Goal: Task Accomplishment & Management: Manage account settings

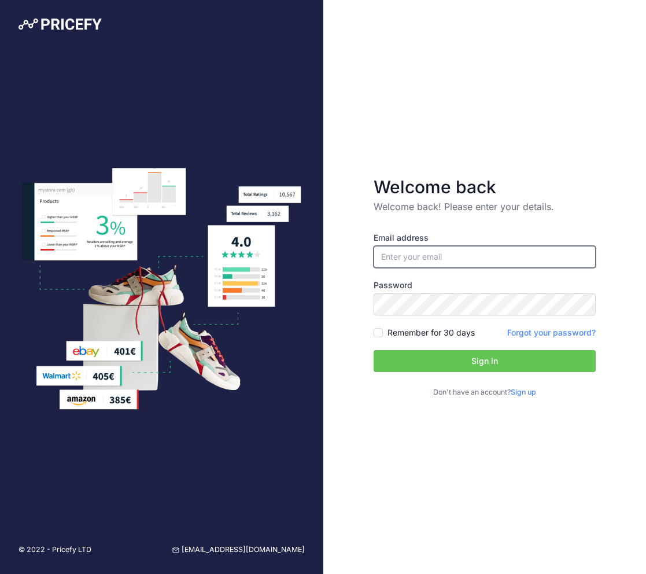
click at [438, 257] on input "email" at bounding box center [485, 257] width 222 height 22
paste input "[PERSON_NAME][EMAIL_ADDRESS][DOMAIN_NAME]"
type input "[PERSON_NAME][EMAIL_ADDRESS][DOMAIN_NAME]"
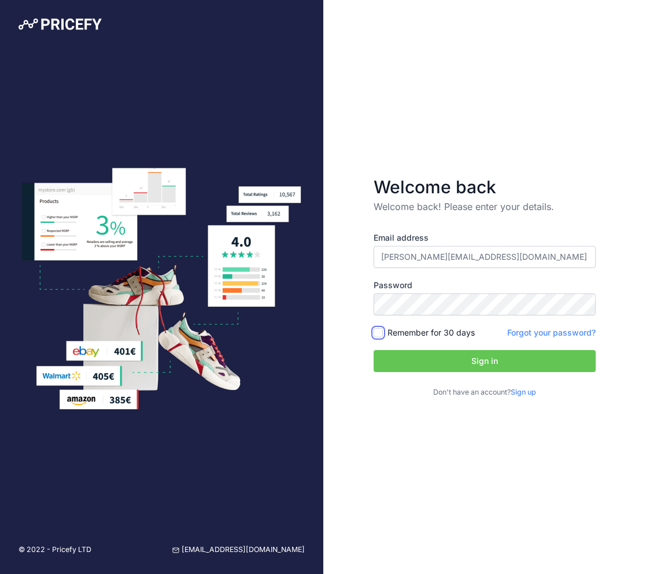
click at [379, 337] on input "Remember for 30 days" at bounding box center [378, 332] width 9 height 9
checkbox input "true"
click at [484, 363] on button "Sign in" at bounding box center [485, 361] width 222 height 22
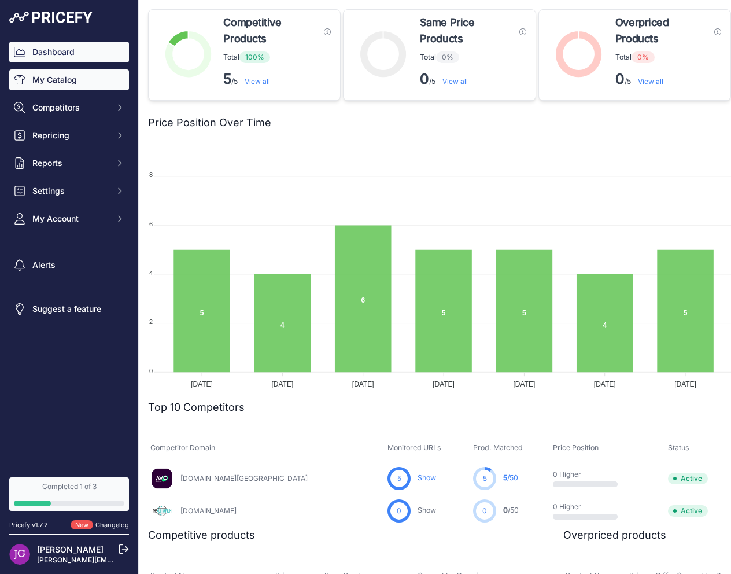
click at [40, 86] on link "My Catalog" at bounding box center [69, 79] width 120 height 21
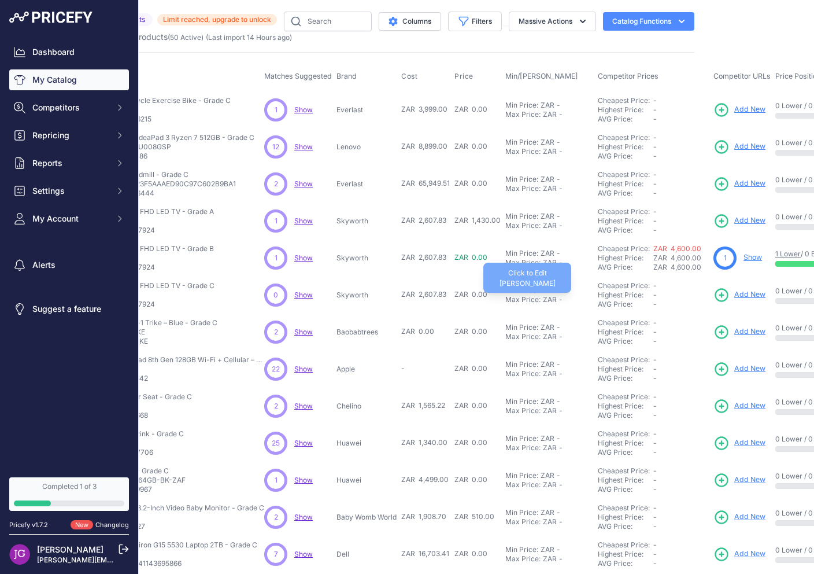
scroll to position [0, 104]
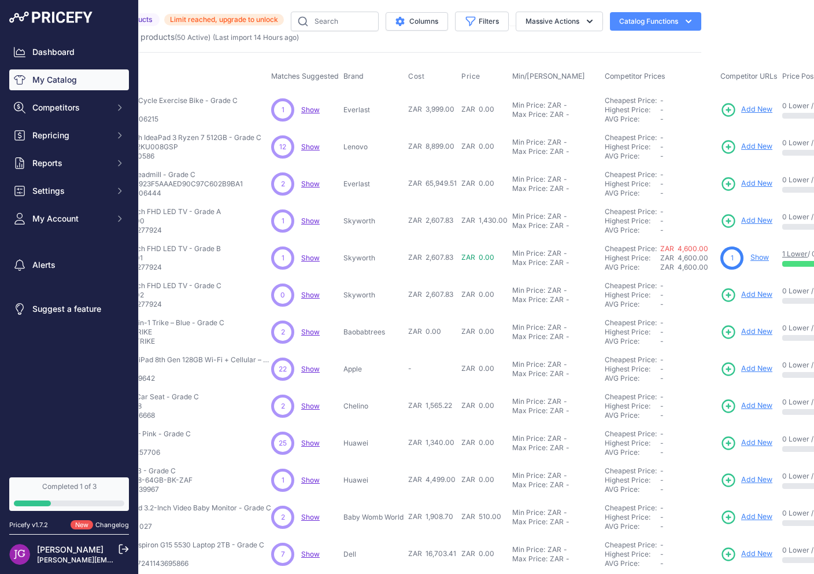
click at [438, 333] on span "ZAR 0.00" at bounding box center [424, 331] width 33 height 9
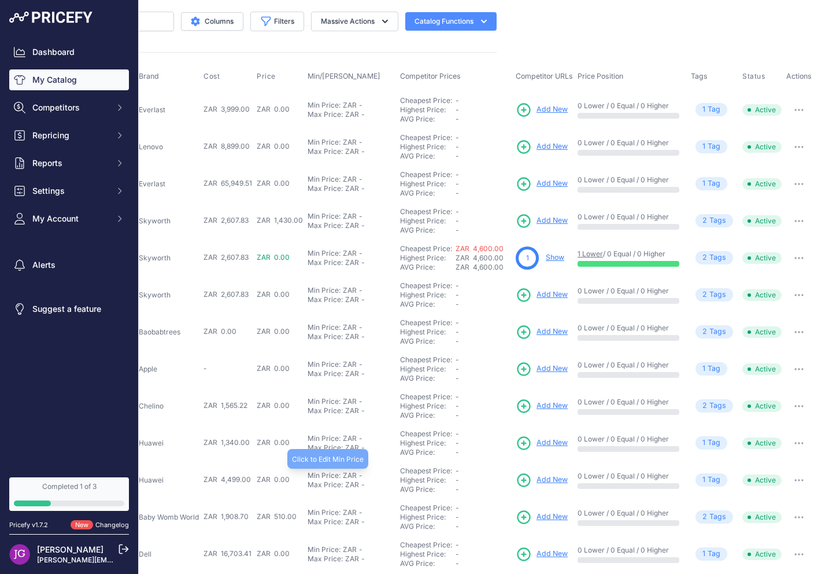
scroll to position [120, 308]
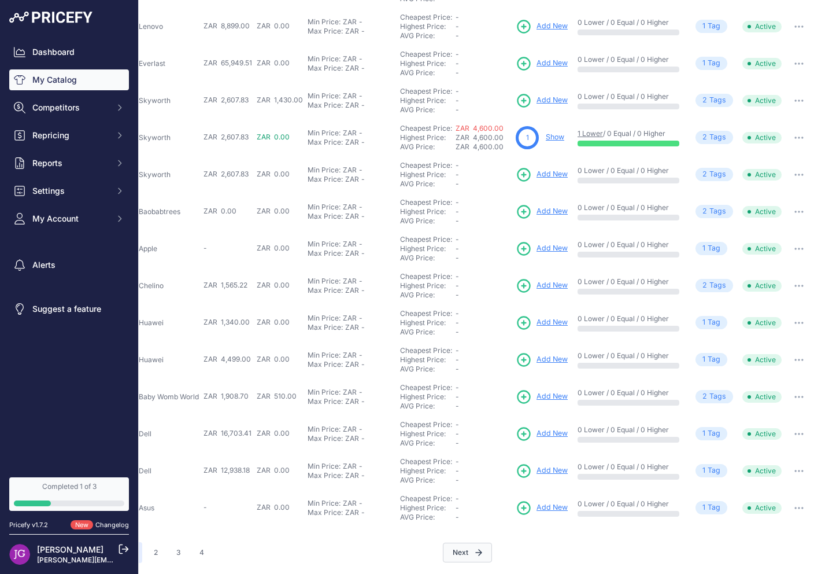
click at [471, 552] on button "Next" at bounding box center [467, 553] width 49 height 20
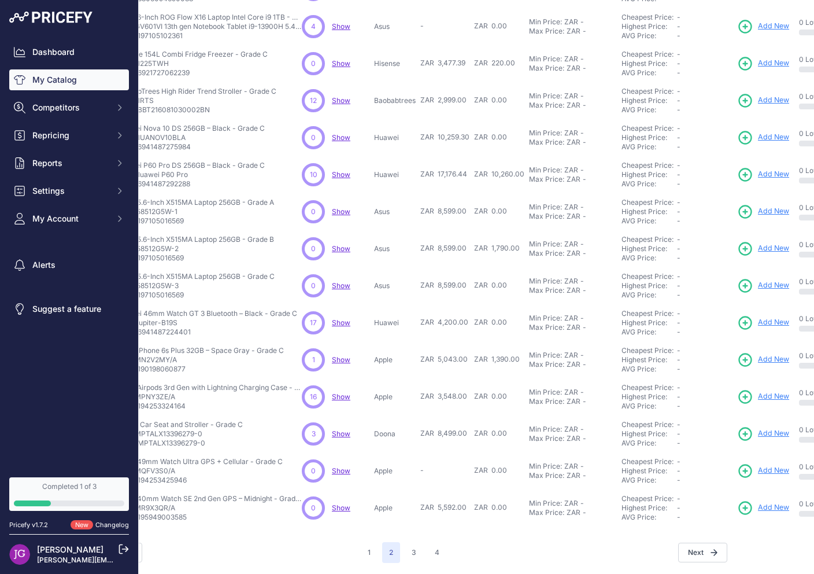
scroll to position [120, 0]
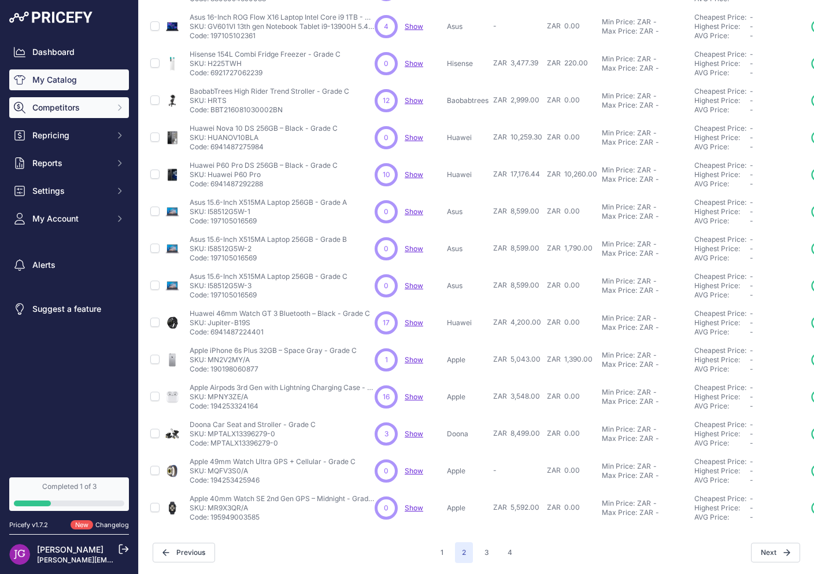
click at [50, 110] on span "Competitors" at bounding box center [70, 108] width 76 height 12
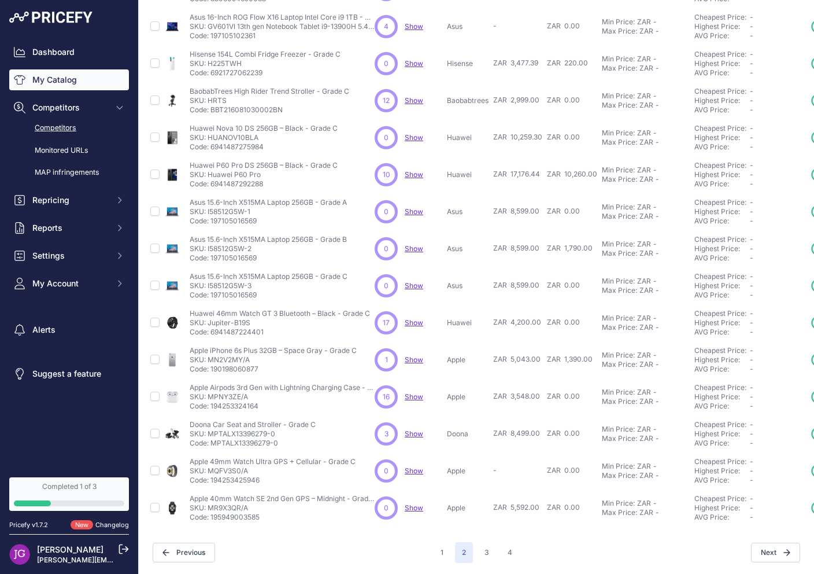
click at [50, 127] on link "Competitors" at bounding box center [69, 128] width 120 height 20
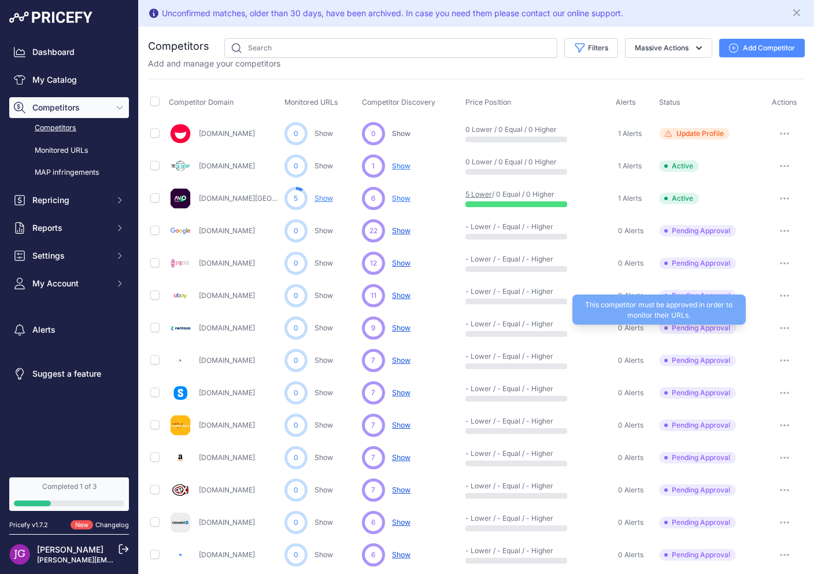
click at [692, 328] on span "Pending Approval" at bounding box center [697, 328] width 77 height 12
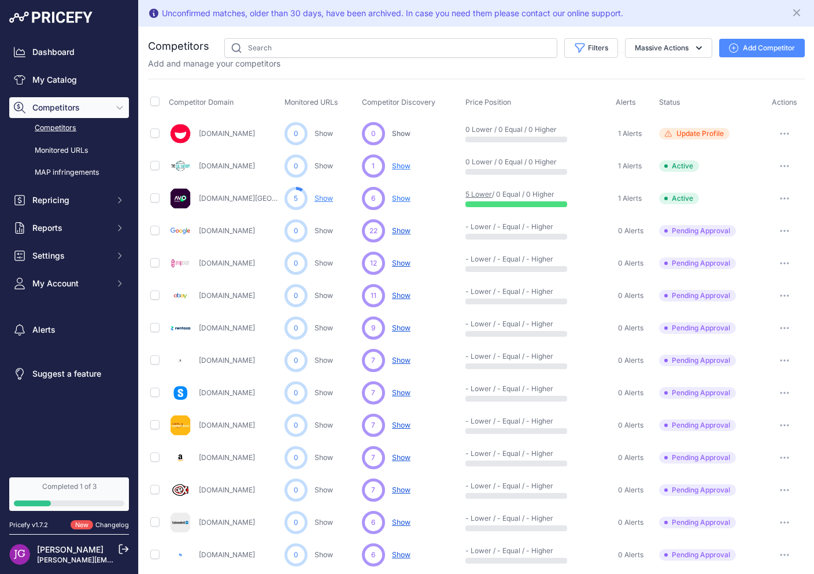
click at [788, 325] on button "button" at bounding box center [784, 328] width 23 height 16
click at [404, 198] on span "Show" at bounding box center [401, 198] width 19 height 9
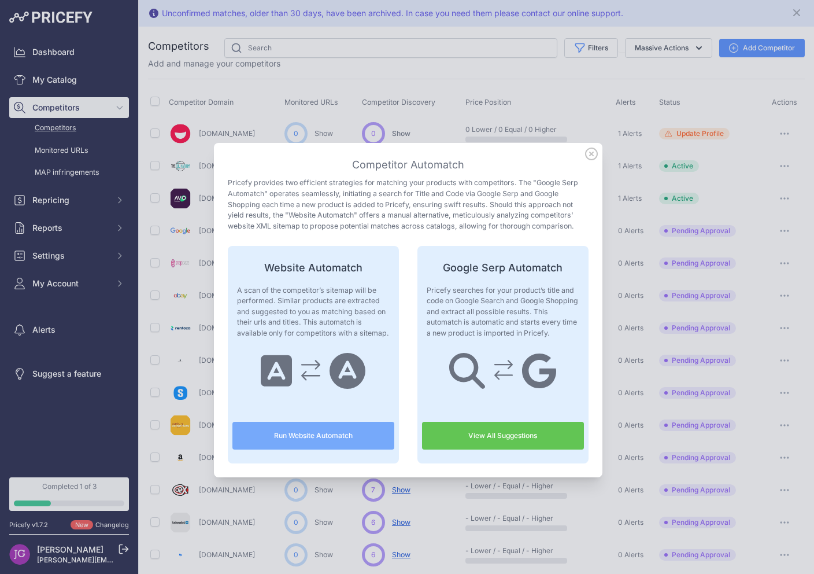
click at [593, 154] on icon at bounding box center [591, 153] width 13 height 13
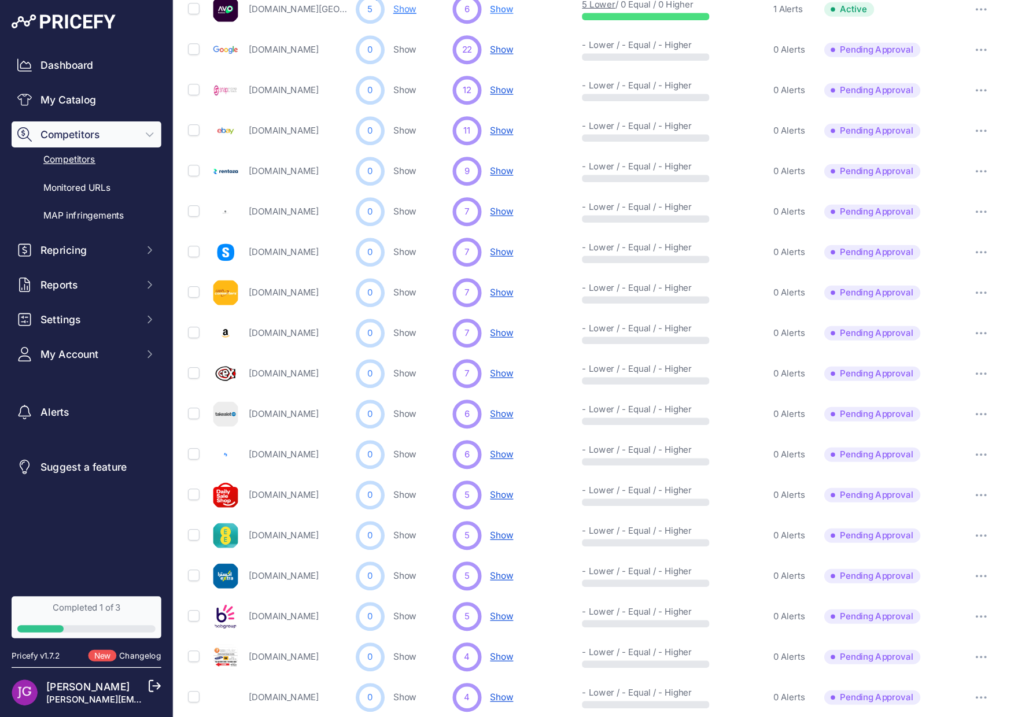
scroll to position [401, 0]
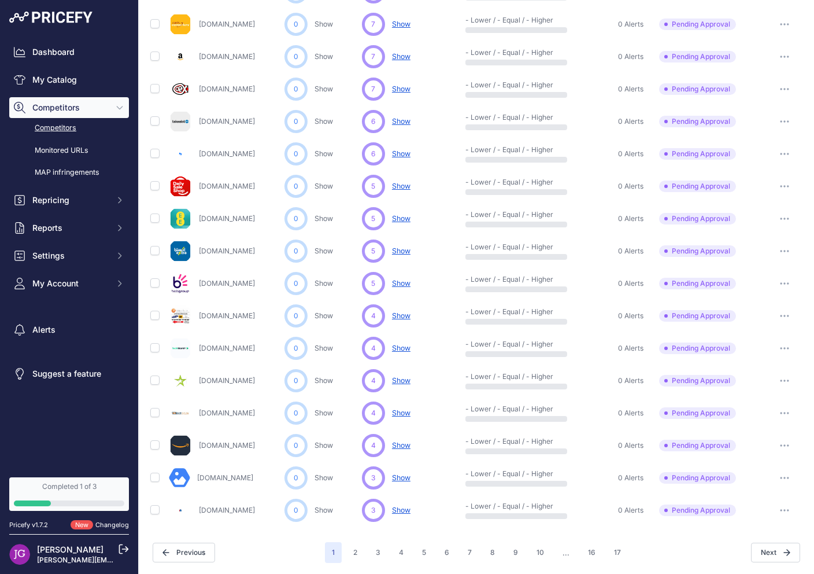
click at [84, 426] on nav "Dashboard My Catalog Competitors Competitors Monitored URLs MAP infringements R…" at bounding box center [69, 253] width 120 height 422
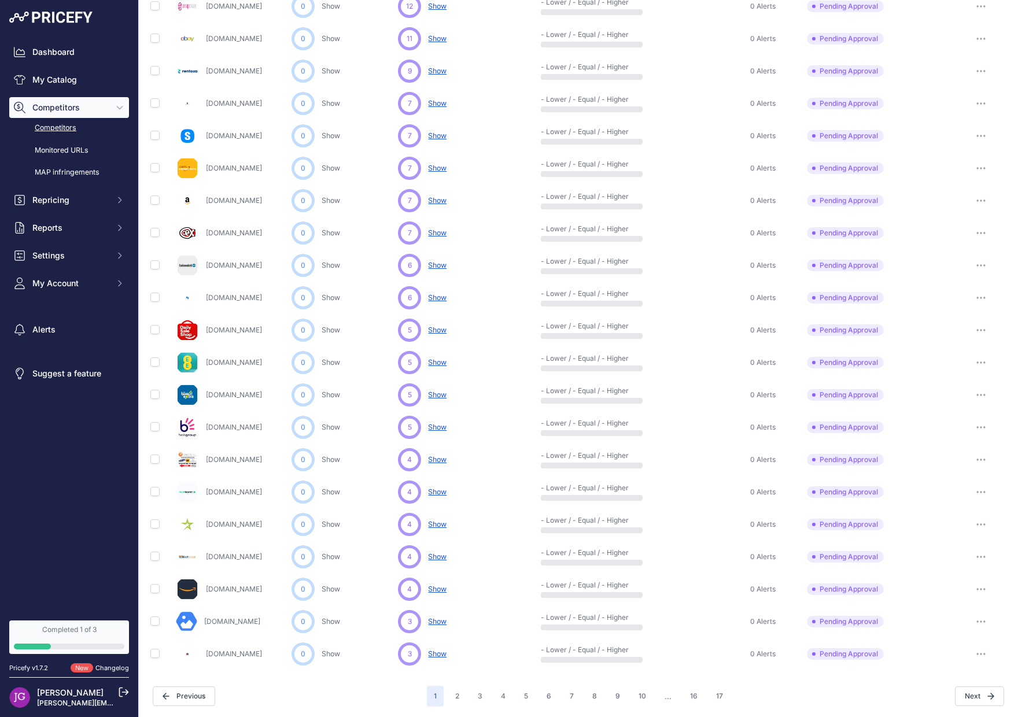
scroll to position [0, 0]
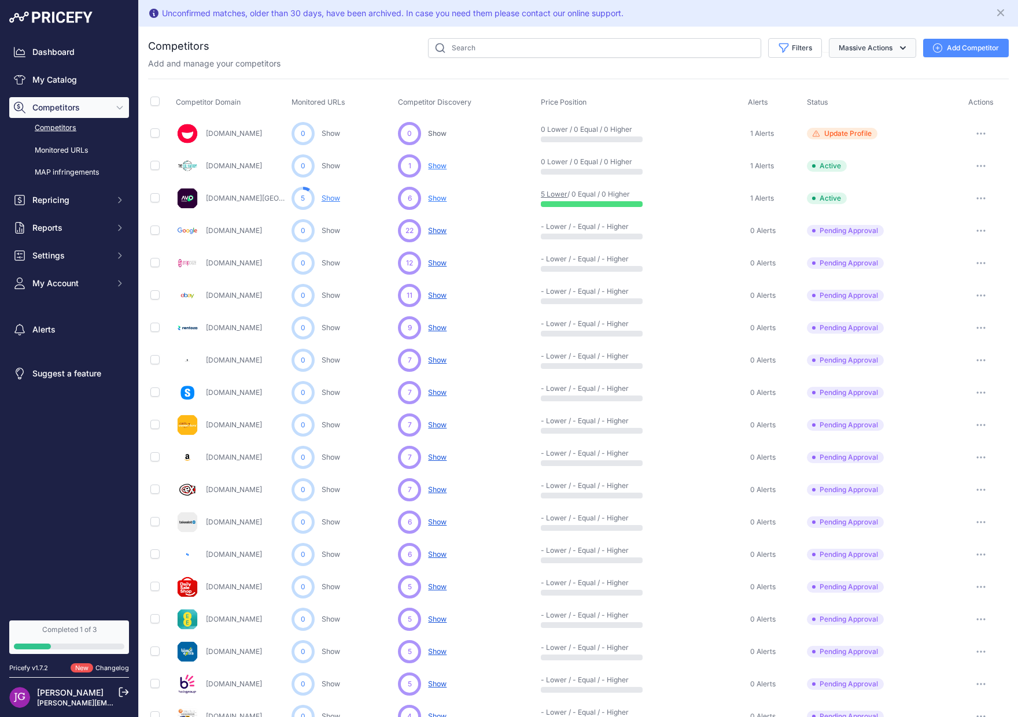
click at [814, 47] on button "Massive Actions" at bounding box center [872, 48] width 87 height 20
click at [769, 7] on div "Unconfirmed matches, older than 30 days, have been archived. In case you need t…" at bounding box center [578, 13] width 861 height 17
click at [320, 13] on div "Unconfirmed matches, older than 30 days, have been archived. In case you need t…" at bounding box center [393, 14] width 462 height 12
click at [299, 43] on div "Filters Competitor Status Select an option Active Disabled Update Profile Pendi…" at bounding box center [608, 48] width 799 height 20
click at [814, 13] on icon "Close" at bounding box center [1000, 12] width 7 height 7
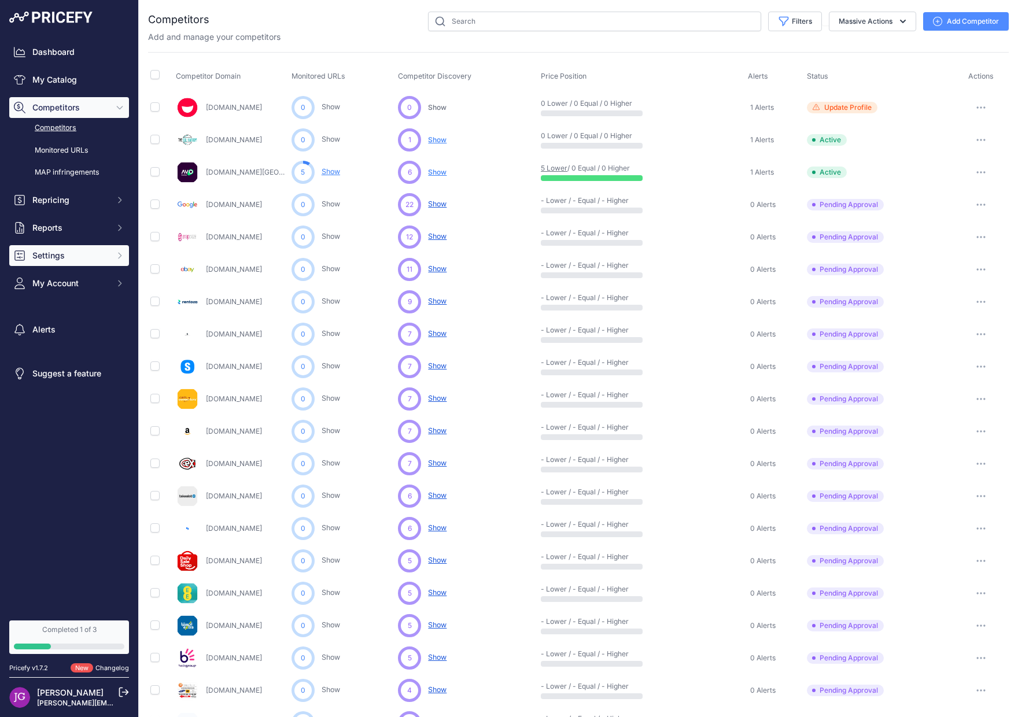
click at [77, 255] on span "Settings" at bounding box center [70, 256] width 76 height 12
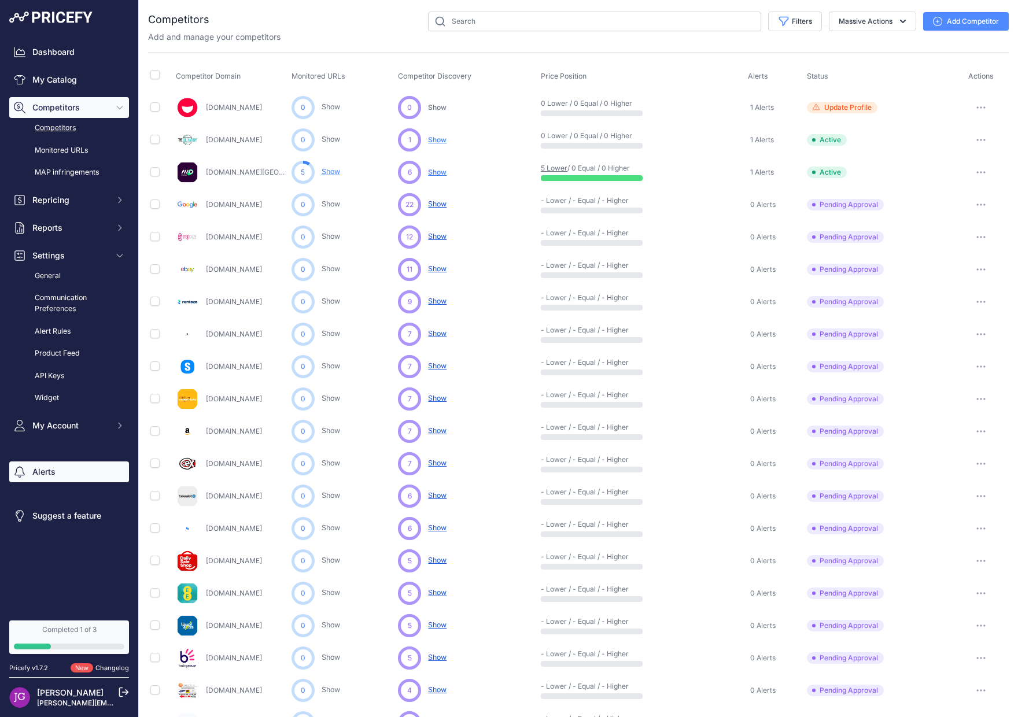
click at [55, 481] on link "Alerts" at bounding box center [69, 472] width 120 height 21
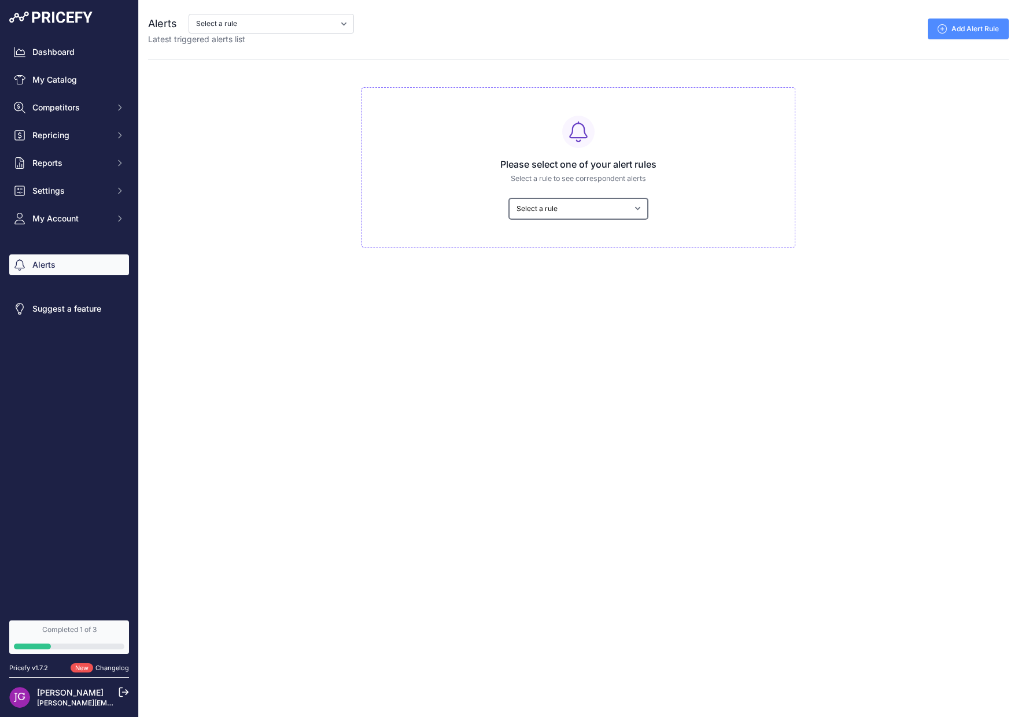
click at [519, 200] on select "Select a rule My competitors are 5% cheaper than me" at bounding box center [578, 208] width 139 height 21
click at [72, 215] on span "My Account" at bounding box center [70, 219] width 76 height 12
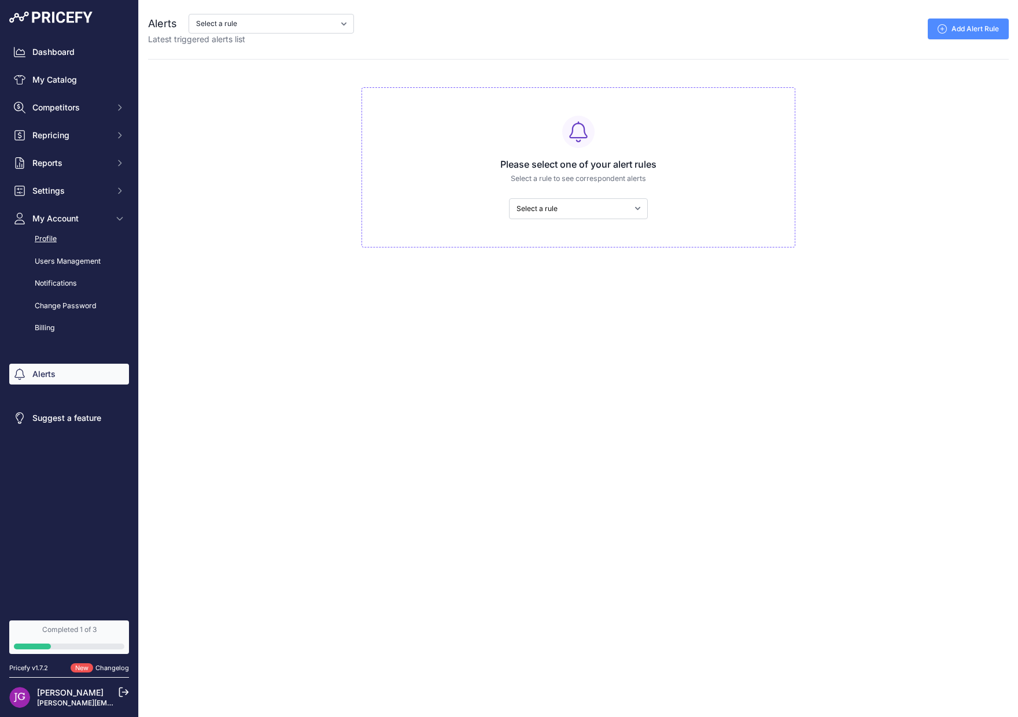
click at [65, 239] on link "Profile" at bounding box center [69, 239] width 120 height 20
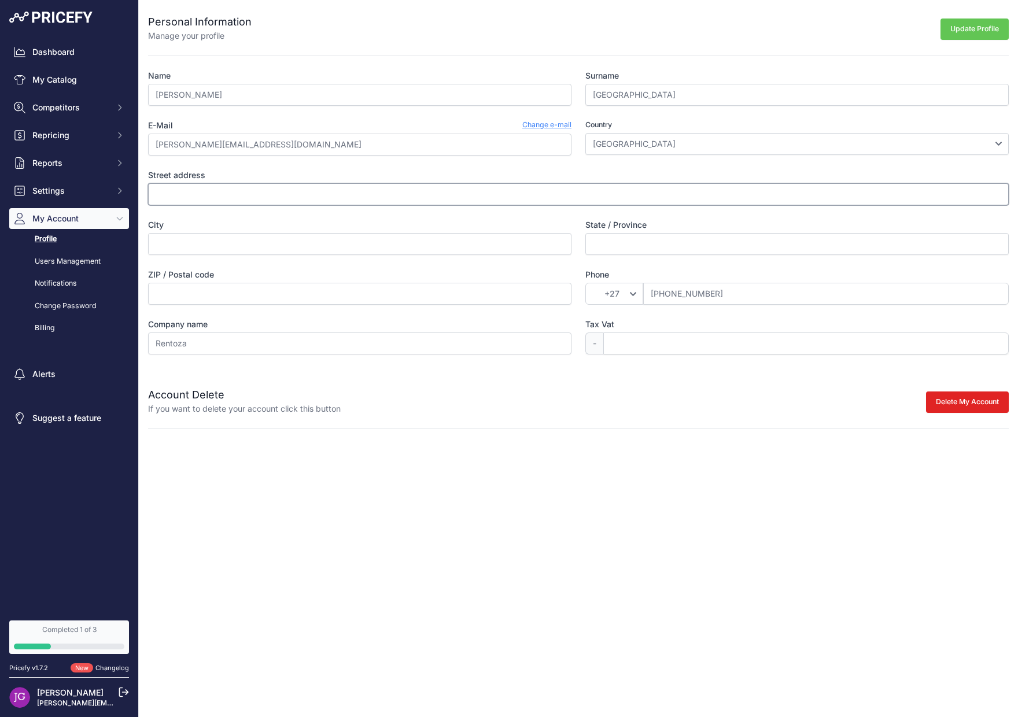
click at [537, 193] on input "Street address" at bounding box center [578, 194] width 861 height 22
type input "2nd Floor, 148 Katherine Street"
type input "Sandton"
type input "2146"
click at [646, 243] on input "State / Province" at bounding box center [796, 244] width 423 height 22
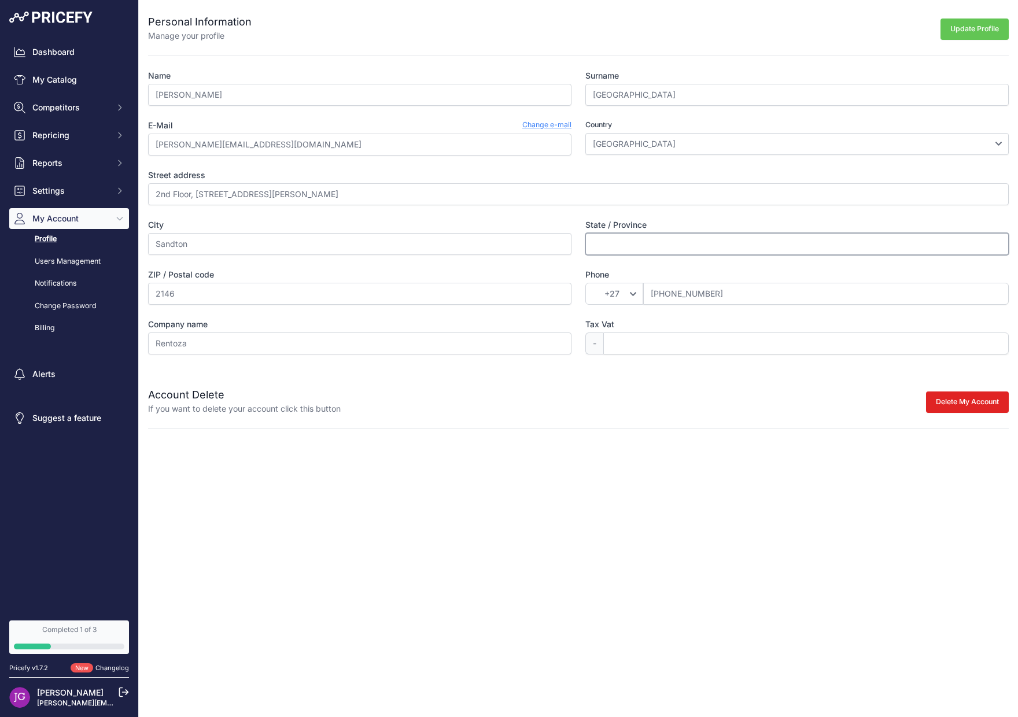
type input "Gauteng"
drag, startPoint x: 618, startPoint y: 501, endPoint x: 638, endPoint y: 449, distance: 55.1
click at [619, 499] on div "Close Personal Information Manage your profile Update Profile Name Jared Surnam…" at bounding box center [578, 358] width 879 height 717
click at [657, 341] on input "Tax Vat" at bounding box center [805, 344] width 405 height 22
drag, startPoint x: 672, startPoint y: 487, endPoint x: 666, endPoint y: 486, distance: 6.5
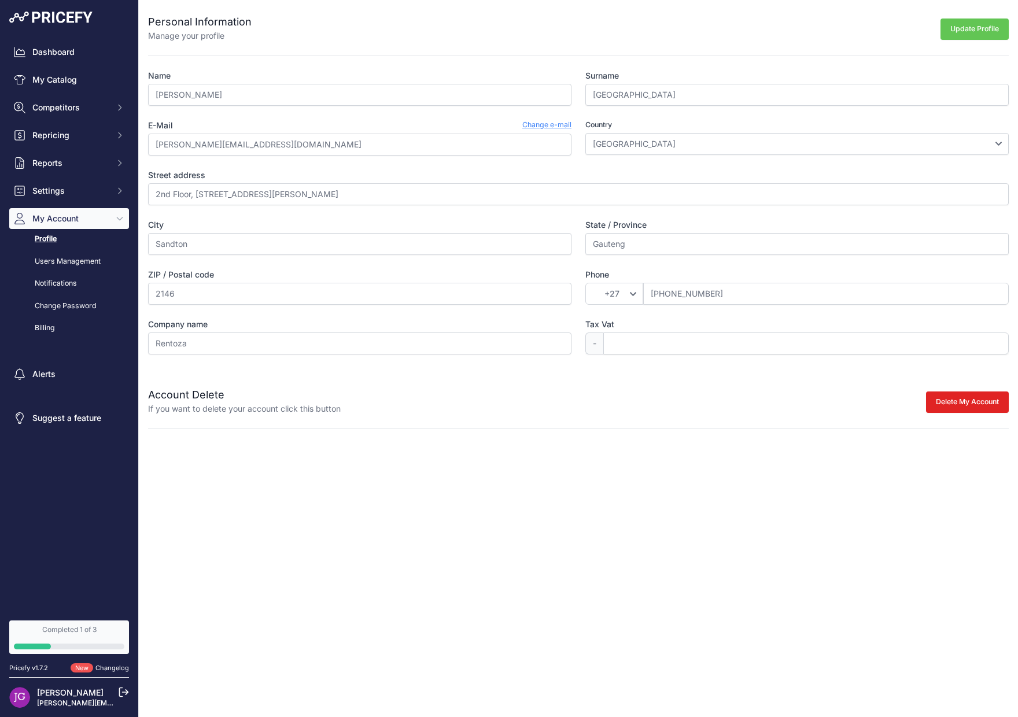
click at [672, 487] on div "Close Personal Information Manage your profile Update Profile Name Jared Surnam…" at bounding box center [578, 358] width 879 height 717
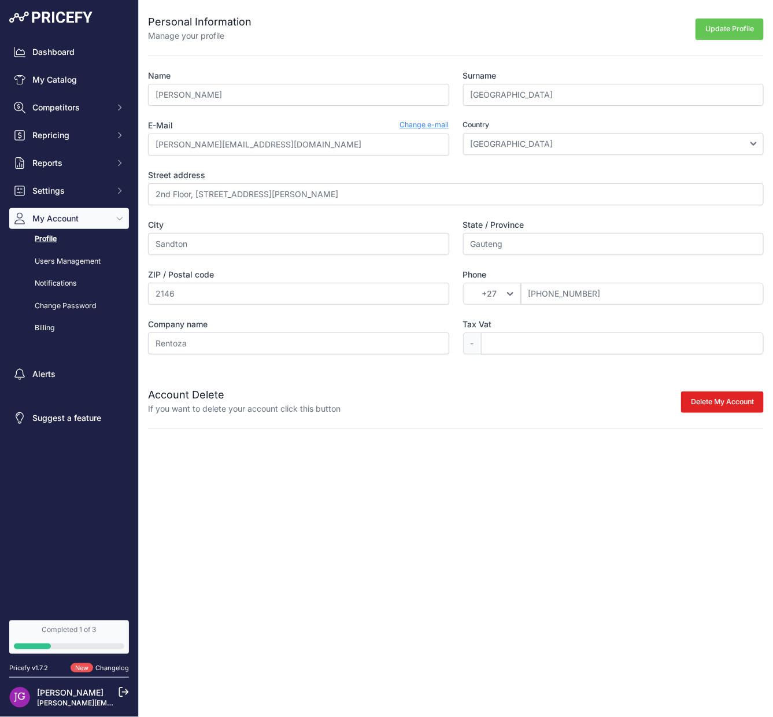
drag, startPoint x: 508, startPoint y: 367, endPoint x: 496, endPoint y: 367, distance: 12.1
click at [508, 367] on div "Personal Information Manage your profile Update Profile Name Jared Surname Goa …" at bounding box center [456, 214] width 635 height 429
click at [506, 341] on input "Tax Vat" at bounding box center [622, 344] width 283 height 22
paste input "4410285821"
type input "4410285821"
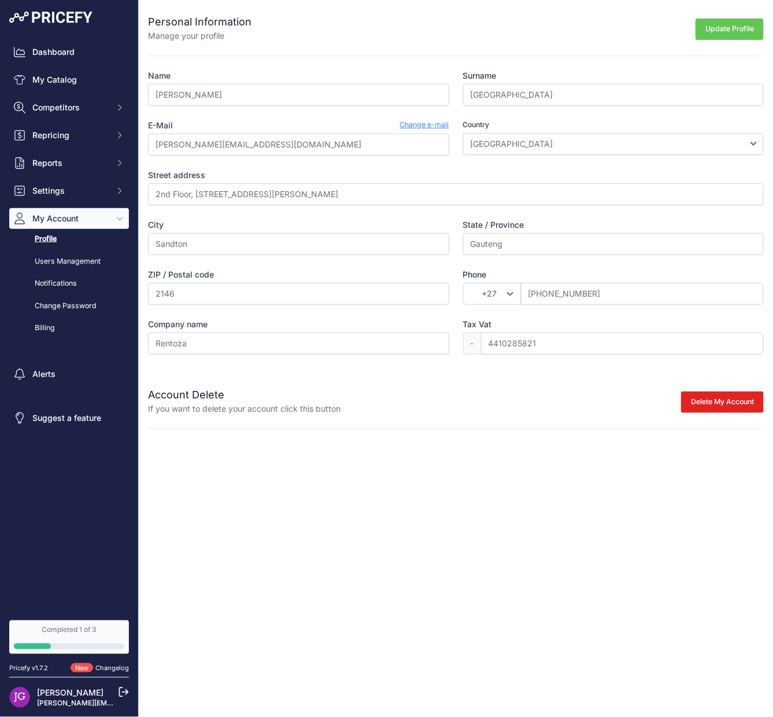
click at [506, 373] on div "Account Delete If you want to delete your account click this button Delete My A…" at bounding box center [456, 394] width 616 height 42
click at [714, 35] on button "Update Profile" at bounding box center [730, 29] width 68 height 21
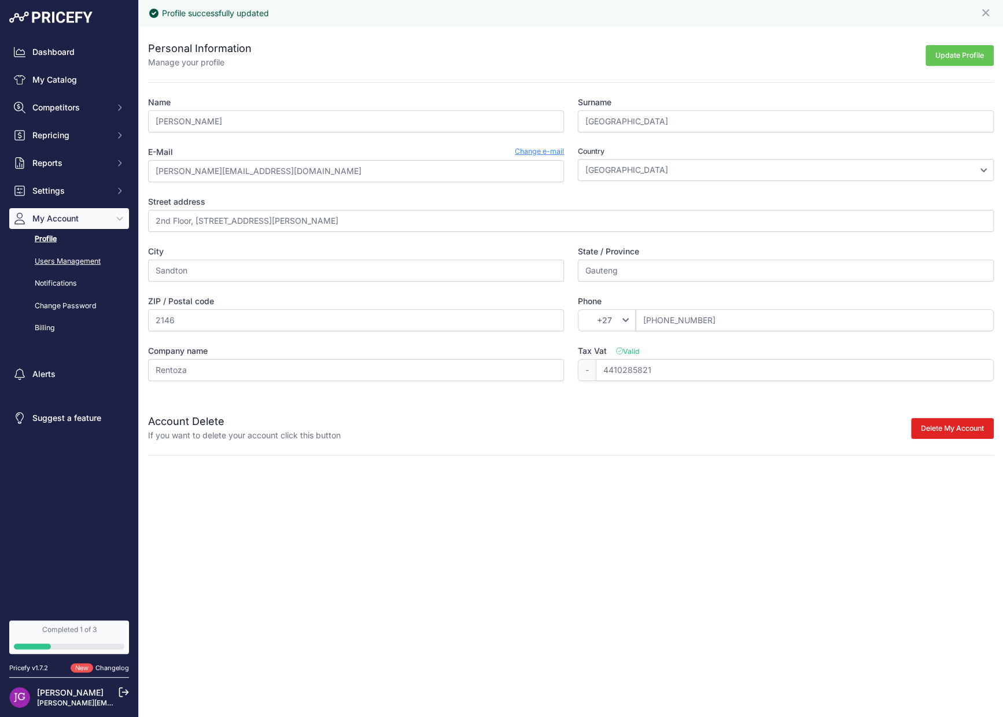
click at [97, 264] on link "Users Management" at bounding box center [69, 262] width 120 height 20
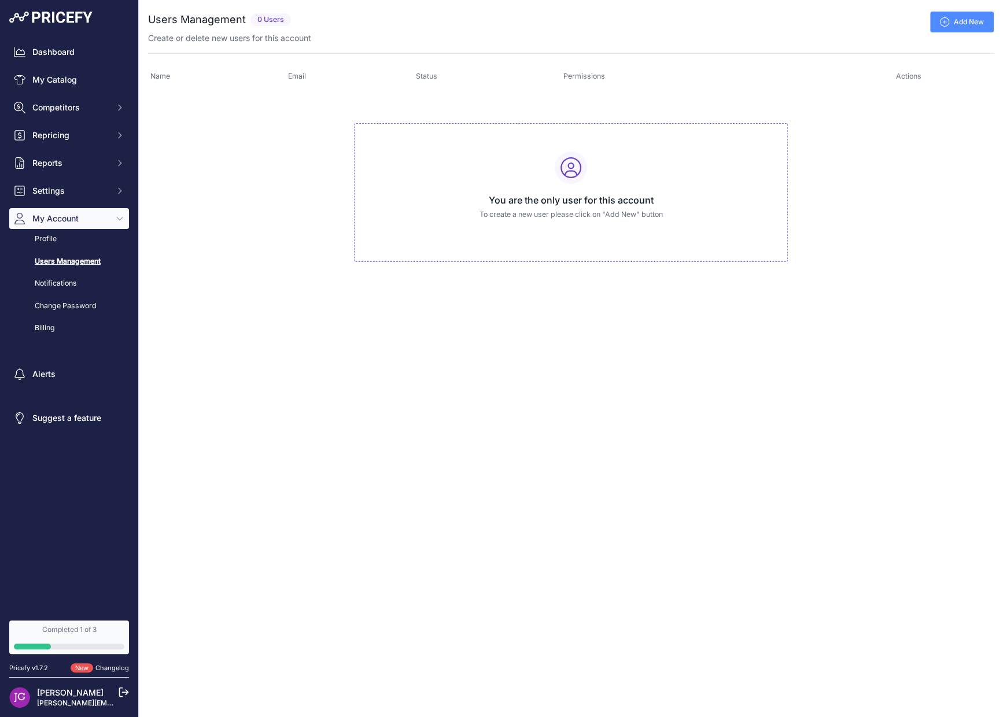
click at [464, 413] on div "Close You are not connected to the internet. ..." at bounding box center [571, 358] width 864 height 717
click at [222, 246] on td "You are the only user for this account To create a new user please click on "Ad…" at bounding box center [571, 187] width 846 height 195
click at [76, 179] on div "Dashboard My Catalog Competitors Competitors Monitored URLs MAP infringements R…" at bounding box center [69, 190] width 120 height 297
click at [76, 185] on span "Settings" at bounding box center [70, 191] width 76 height 12
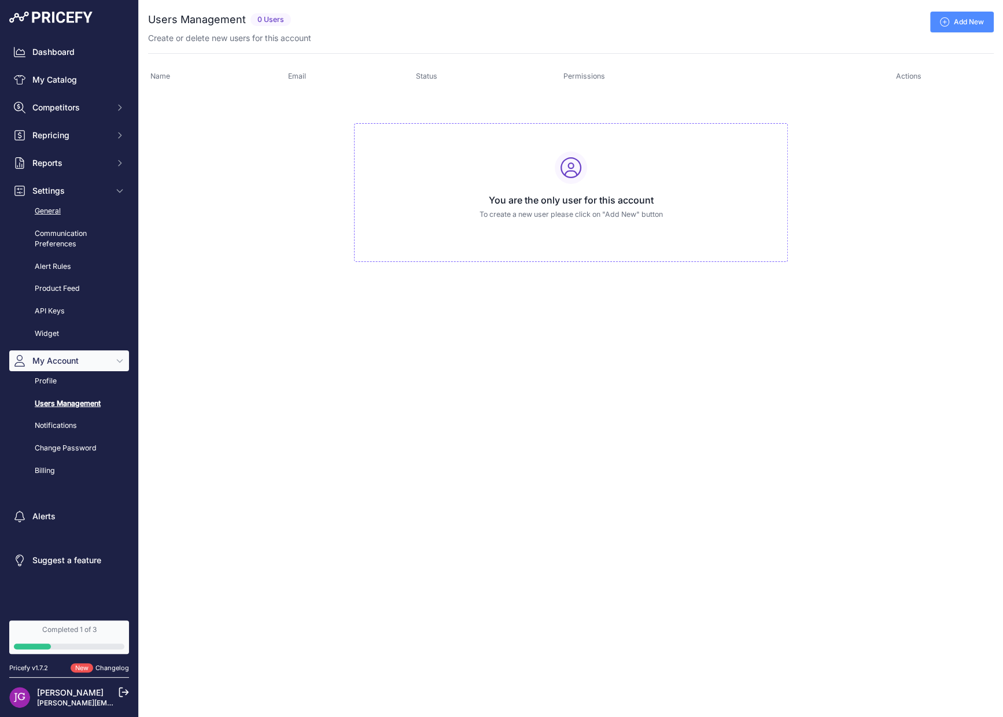
click at [82, 219] on link "General" at bounding box center [69, 211] width 120 height 20
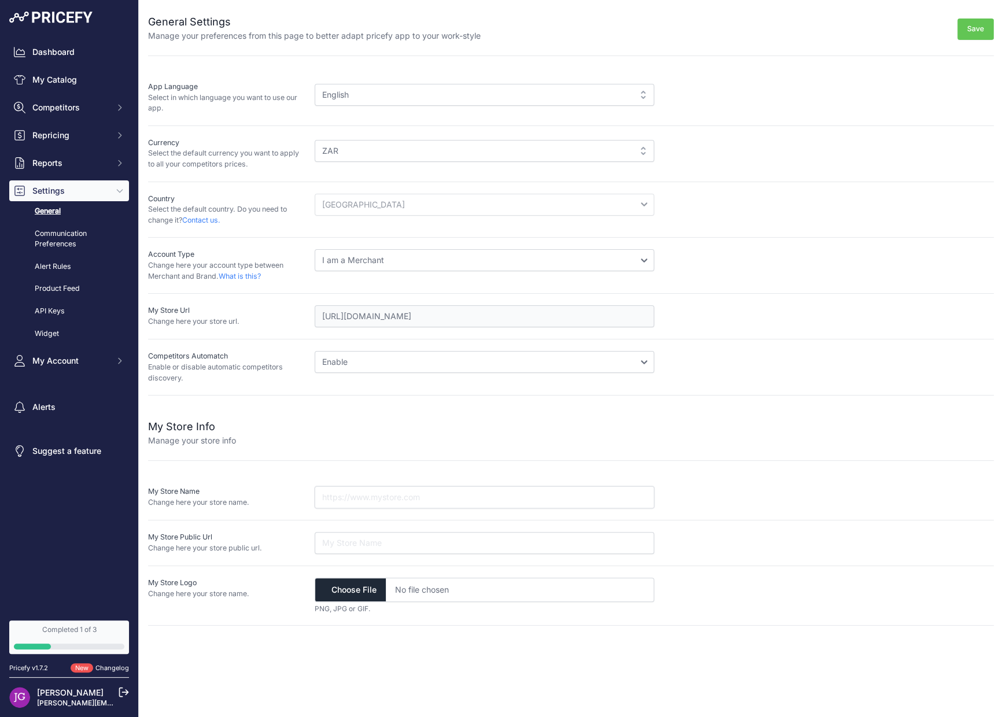
click at [517, 498] on input "text" at bounding box center [485, 497] width 340 height 22
type input "https"
click at [58, 104] on span "Competitors" at bounding box center [70, 108] width 76 height 12
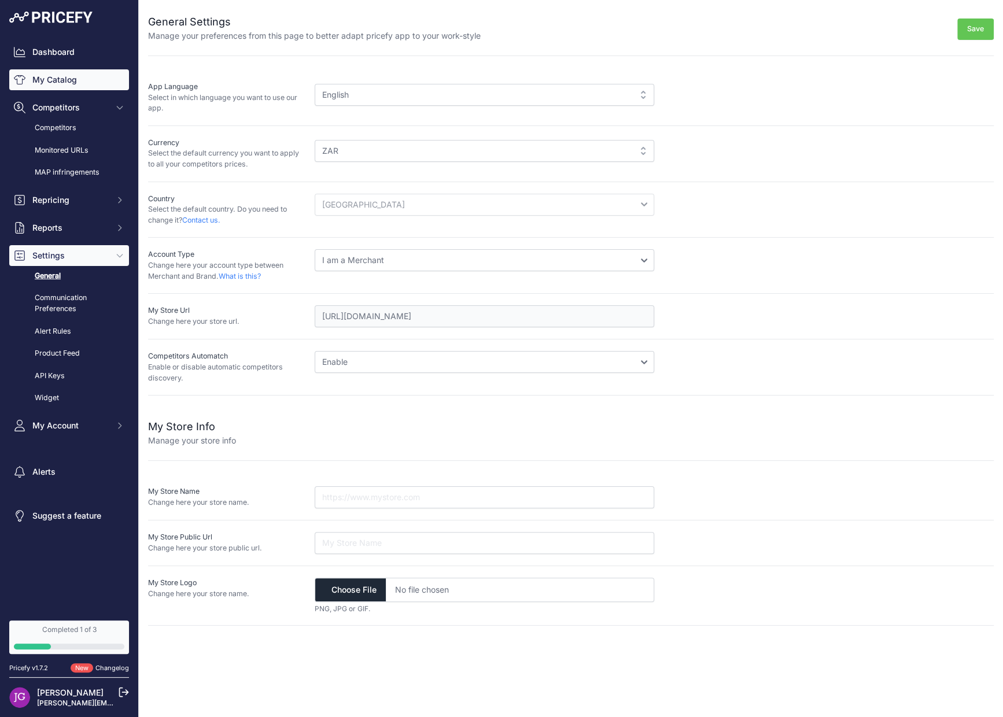
click at [65, 78] on link "My Catalog" at bounding box center [69, 79] width 120 height 21
click at [59, 50] on link "Dashboard" at bounding box center [69, 52] width 120 height 21
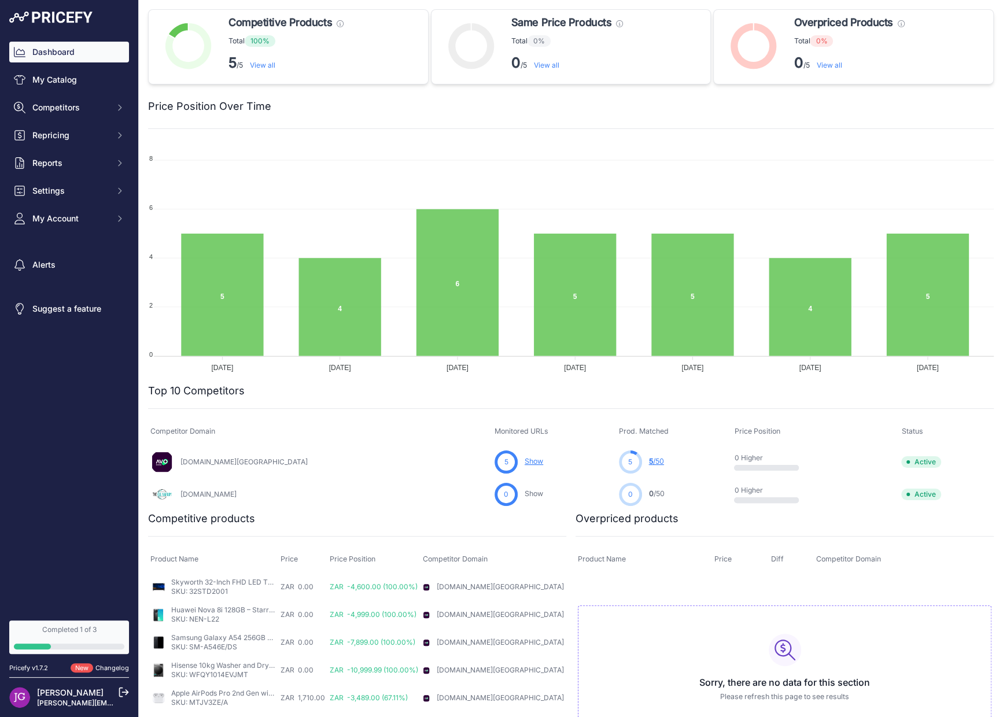
click at [267, 67] on link "View all" at bounding box center [262, 65] width 25 height 9
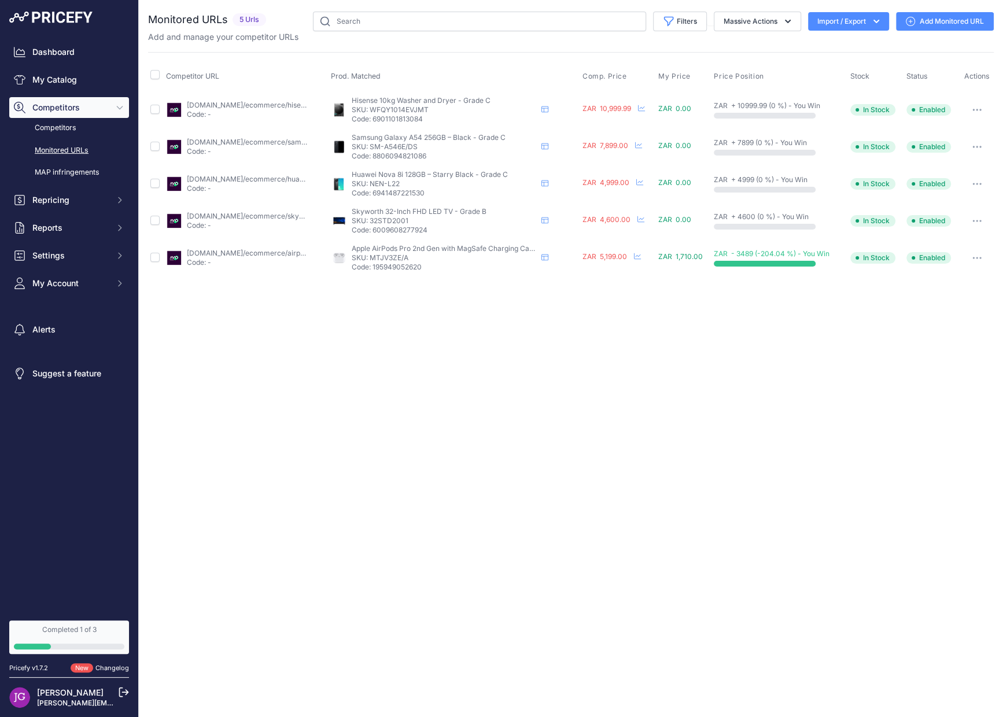
click at [293, 335] on div "Close You are not connected to the internet." at bounding box center [571, 358] width 864 height 717
click at [761, 14] on button "Massive Actions" at bounding box center [757, 22] width 87 height 20
click at [640, 436] on div "Close You are not connected to the internet." at bounding box center [571, 358] width 864 height 717
click at [690, 23] on button "Filters" at bounding box center [680, 22] width 54 height 20
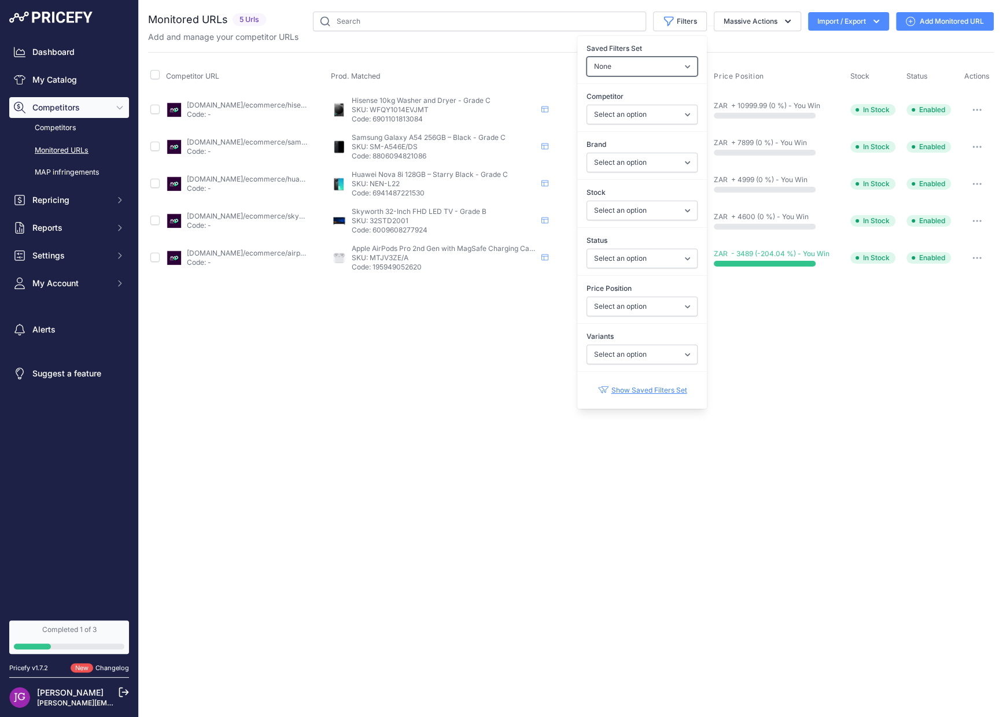
click at [685, 72] on select "None Competitors Cheaper Than Me Competitors Products Out Of Stock Competitors …" at bounding box center [642, 67] width 111 height 20
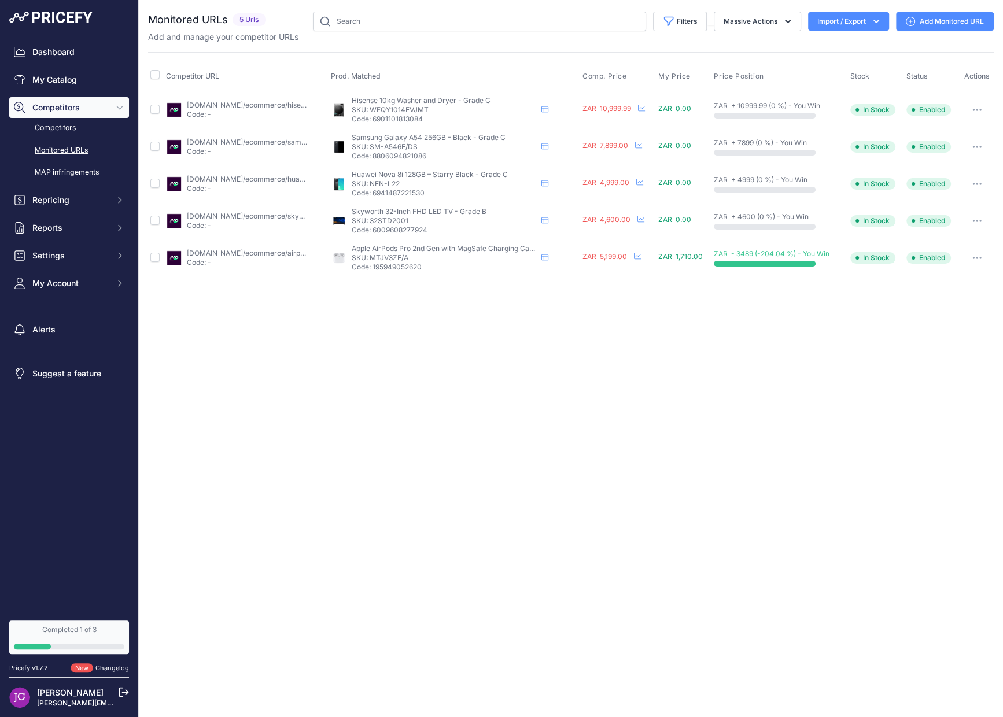
click at [835, 387] on div "Close You are not connected to the internet." at bounding box center [571, 358] width 864 height 717
click at [54, 146] on link "Monitored URLs" at bounding box center [69, 151] width 120 height 20
click at [54, 164] on link "MAP infringements" at bounding box center [69, 173] width 120 height 20
